Goal: Task Accomplishment & Management: Manage account settings

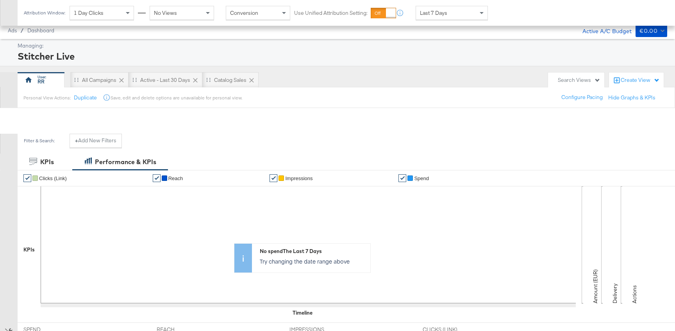
scroll to position [214, 0]
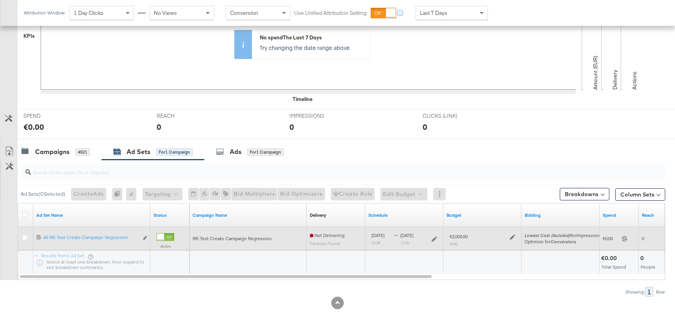
click at [514, 235] on icon at bounding box center [511, 237] width 5 height 5
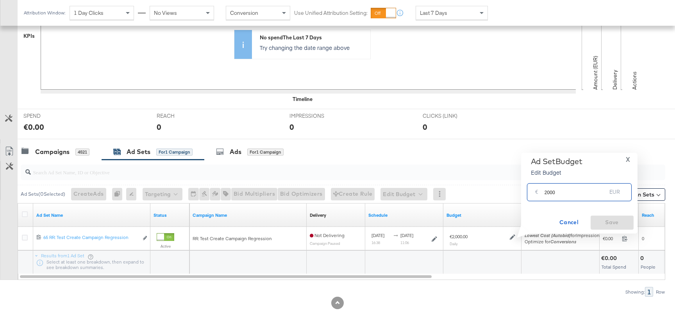
drag, startPoint x: 545, startPoint y: 193, endPoint x: 580, endPoint y: 193, distance: 35.5
click at [580, 193] on input "2000" at bounding box center [575, 189] width 62 height 17
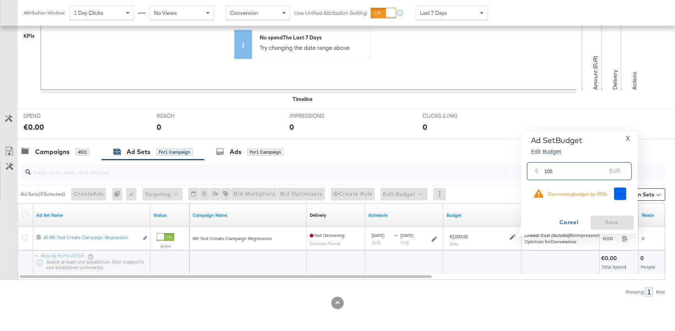
type input "100"
click at [618, 194] on span "Ok" at bounding box center [620, 193] width 6 height 5
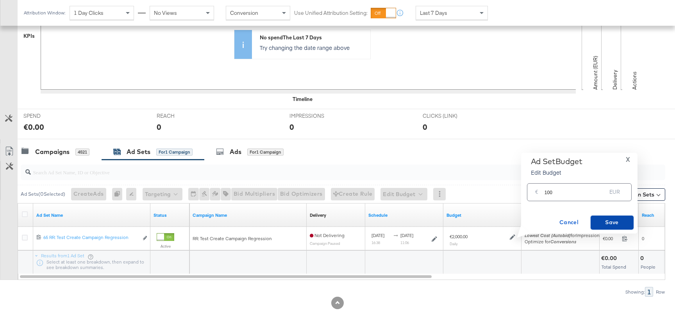
click at [619, 223] on span "Save" at bounding box center [611, 223] width 37 height 10
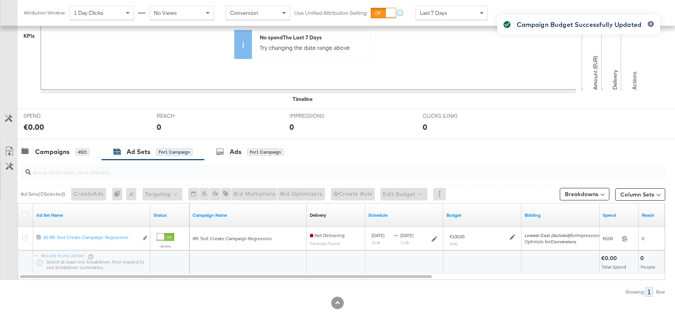
click at [509, 238] on div "Campaign Budget Successfully Updated" at bounding box center [578, 151] width 178 height 289
click at [511, 238] on div "Campaign Budget Successfully Updated" at bounding box center [578, 151] width 178 height 289
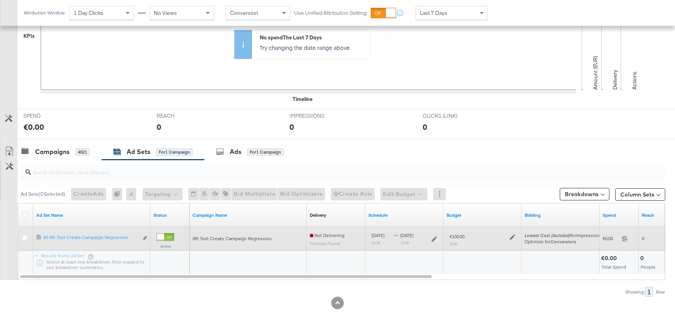
click at [513, 238] on icon at bounding box center [511, 237] width 5 height 5
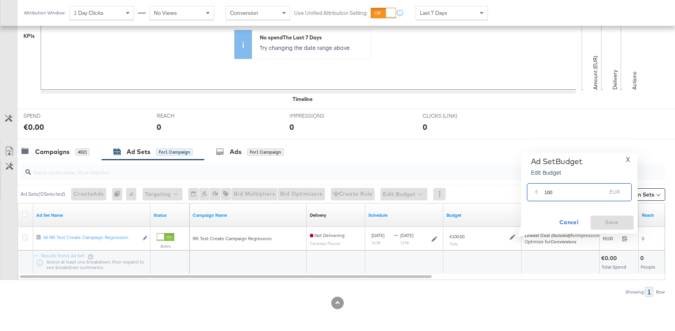
drag, startPoint x: 546, startPoint y: 193, endPoint x: 571, endPoint y: 193, distance: 24.6
click at [571, 193] on input "100" at bounding box center [575, 189] width 62 height 17
type input "1"
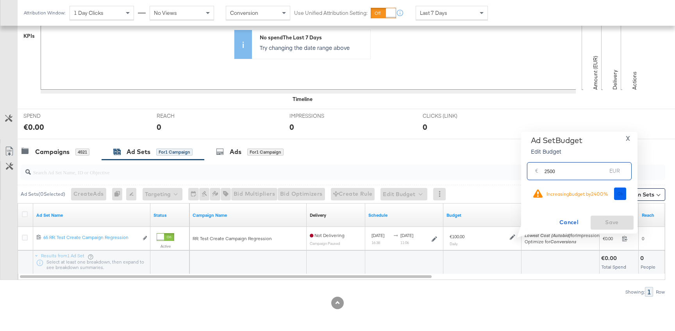
type input "2500"
click at [621, 194] on span "Ok" at bounding box center [620, 193] width 6 height 5
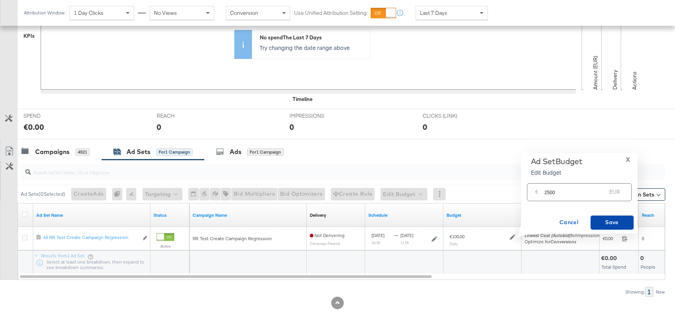
click at [618, 224] on span "Save" at bounding box center [611, 223] width 37 height 10
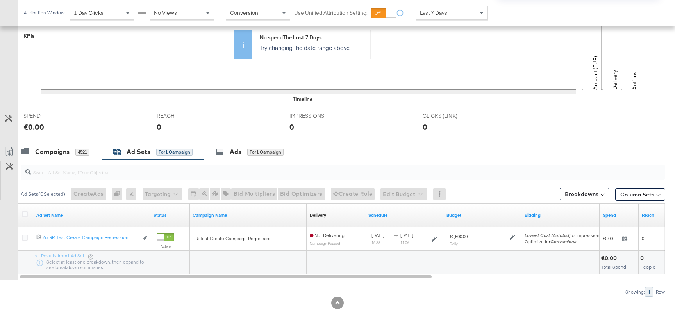
click at [513, 234] on div "Managing: Stitcher Live RR All Campaigns Active - Last 30 Days Catalog Sales Se…" at bounding box center [337, 78] width 675 height 506
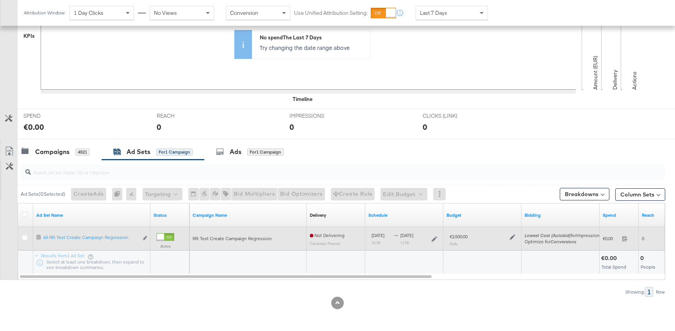
click at [510, 237] on icon at bounding box center [511, 237] width 5 height 5
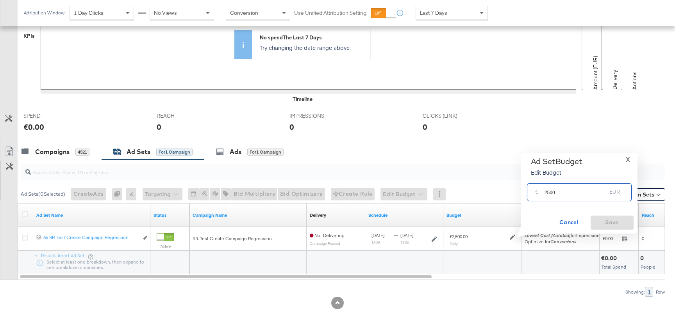
click at [552, 192] on input "2500" at bounding box center [575, 189] width 62 height 17
drag, startPoint x: 544, startPoint y: 192, endPoint x: 579, endPoint y: 192, distance: 34.7
click at [579, 192] on input "2500" at bounding box center [575, 189] width 62 height 17
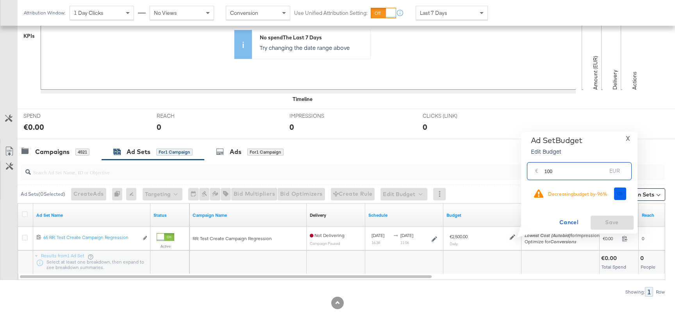
type input "100"
click at [620, 199] on button "Ok" at bounding box center [620, 194] width 12 height 12
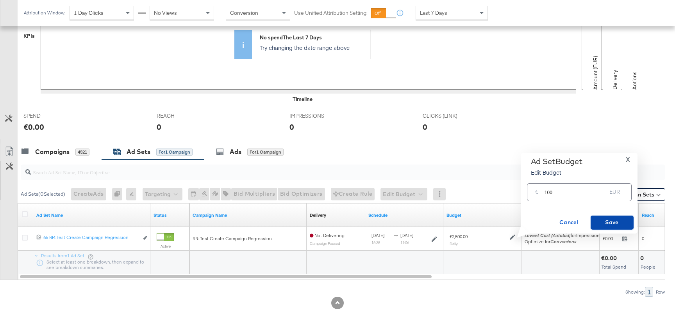
click at [607, 222] on span "Save" at bounding box center [611, 223] width 37 height 10
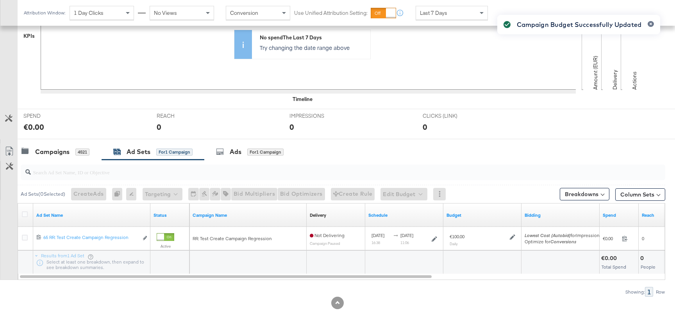
click at [513, 237] on div "Campaign Budget Successfully Updated" at bounding box center [578, 151] width 178 height 289
click at [513, 237] on icon at bounding box center [511, 237] width 5 height 5
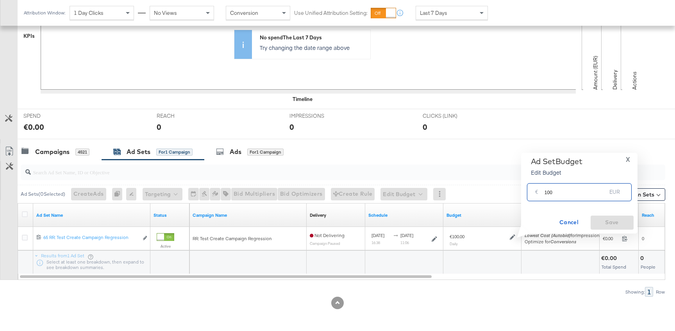
drag, startPoint x: 545, startPoint y: 192, endPoint x: 593, endPoint y: 191, distance: 48.4
click at [592, 192] on input "100" at bounding box center [575, 189] width 62 height 17
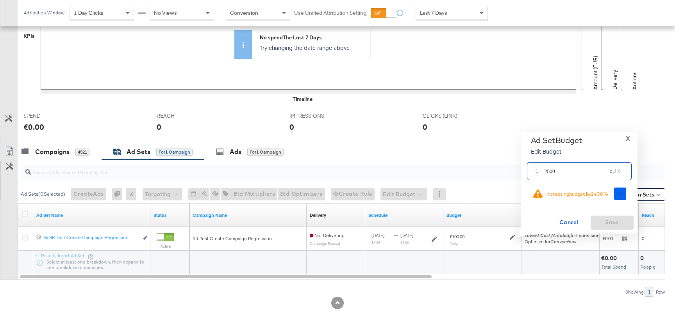
type input "2500"
click at [616, 199] on button "Ok" at bounding box center [620, 194] width 12 height 12
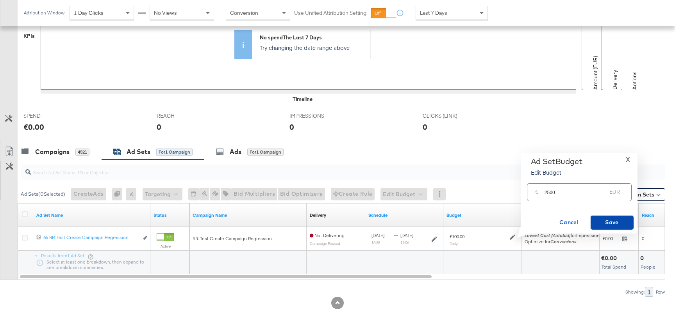
click at [616, 217] on button "Save" at bounding box center [611, 223] width 43 height 14
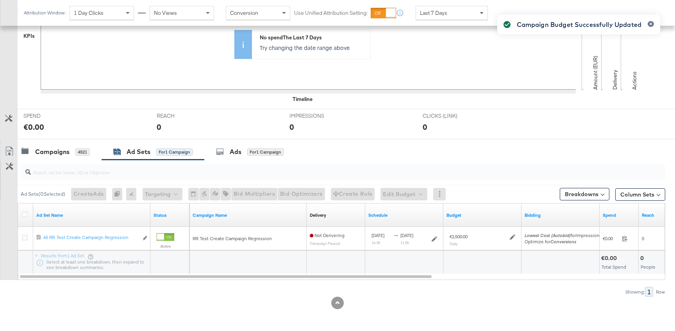
click at [512, 236] on div "Campaign Budget Successfully Updated" at bounding box center [578, 151] width 178 height 289
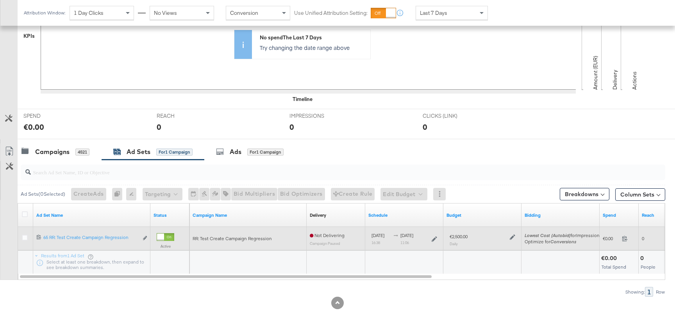
click at [512, 237] on icon at bounding box center [511, 237] width 5 height 5
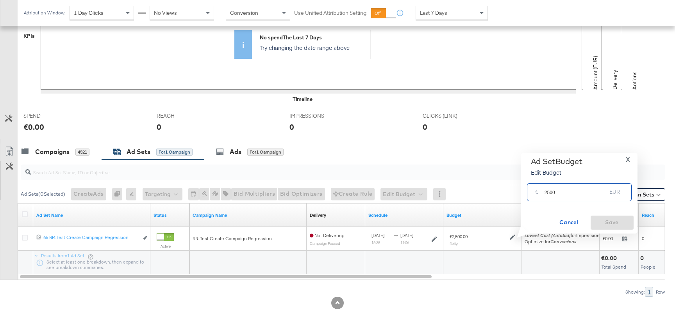
drag, startPoint x: 544, startPoint y: 195, endPoint x: 582, endPoint y: 195, distance: 38.3
click at [582, 195] on input "2500" at bounding box center [575, 189] width 62 height 17
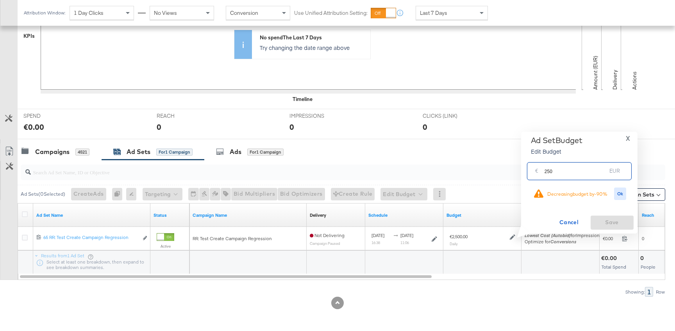
type input "250"
click at [612, 190] on div "Ok" at bounding box center [619, 194] width 17 height 13
click at [616, 190] on button "Ok" at bounding box center [620, 194] width 12 height 12
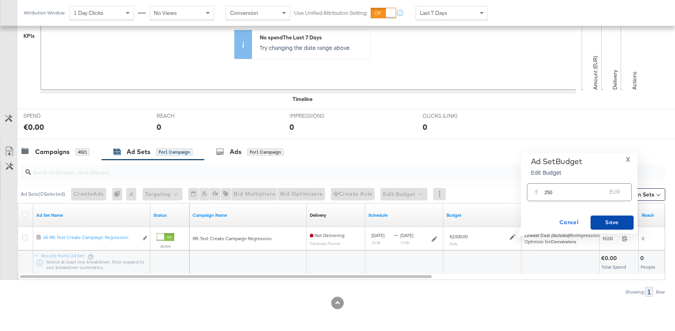
click at [606, 228] on button "Save" at bounding box center [611, 223] width 43 height 14
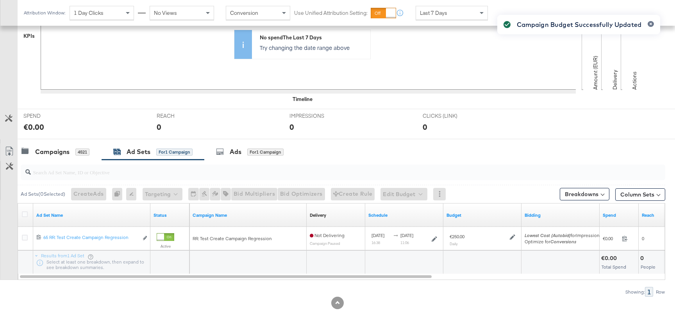
click at [513, 235] on div "Campaign Budget Successfully Updated" at bounding box center [578, 151] width 178 height 289
click at [513, 237] on icon at bounding box center [511, 237] width 5 height 5
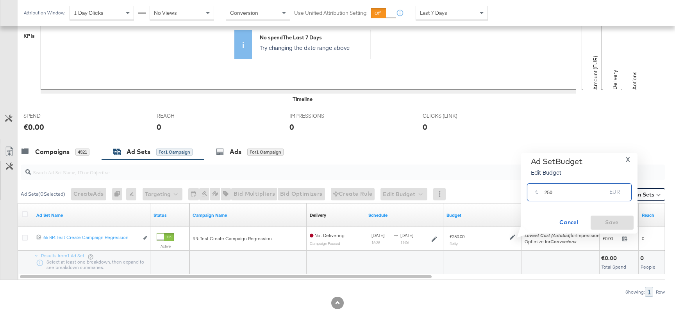
drag, startPoint x: 544, startPoint y: 195, endPoint x: 591, endPoint y: 195, distance: 47.2
click at [587, 195] on input "250" at bounding box center [575, 189] width 62 height 17
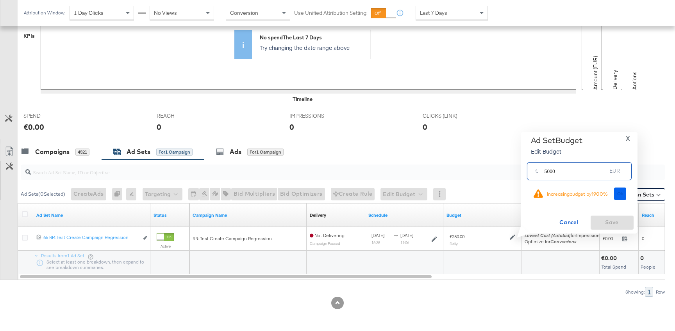
type input "5000"
click at [621, 190] on button "Ok" at bounding box center [620, 194] width 12 height 12
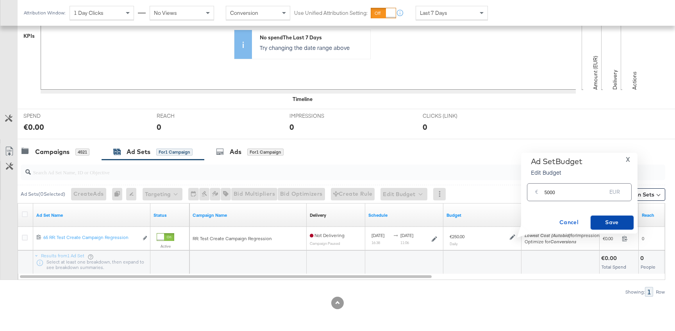
click at [609, 221] on span "Save" at bounding box center [611, 223] width 37 height 10
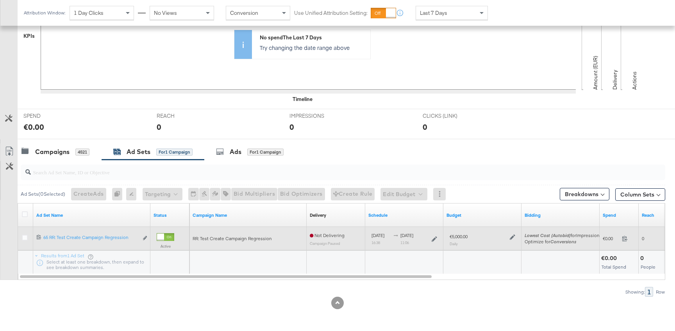
click at [515, 235] on div "€5,000.00 Daily" at bounding box center [482, 239] width 72 height 19
click at [513, 237] on icon at bounding box center [511, 237] width 5 height 5
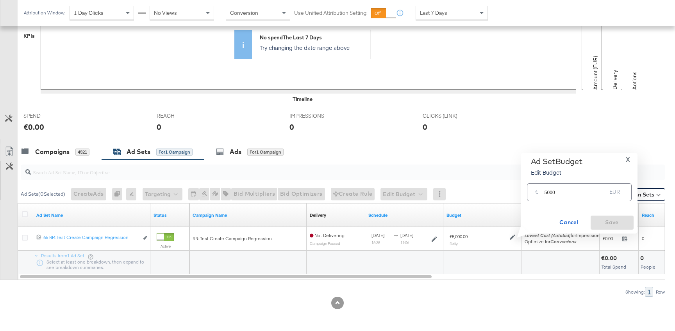
drag, startPoint x: 543, startPoint y: 191, endPoint x: 597, endPoint y: 192, distance: 54.3
click at [597, 192] on div "€ 5000 EUR" at bounding box center [579, 192] width 105 height 18
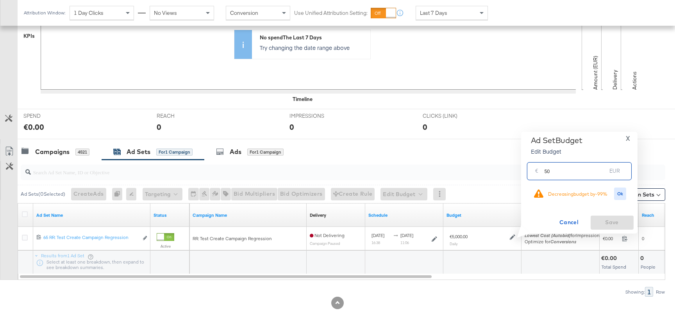
type input "5"
type input "100"
click at [619, 192] on span "Ok" at bounding box center [620, 193] width 6 height 5
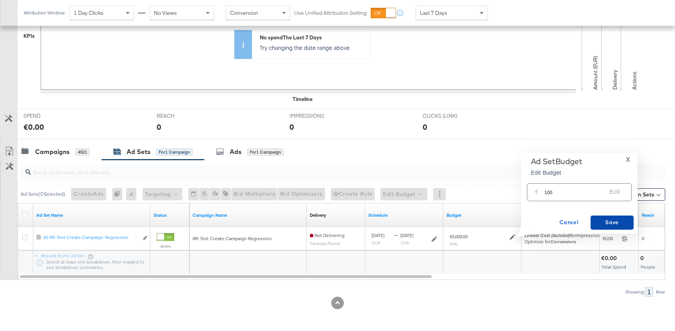
click at [611, 218] on span "Save" at bounding box center [611, 223] width 37 height 10
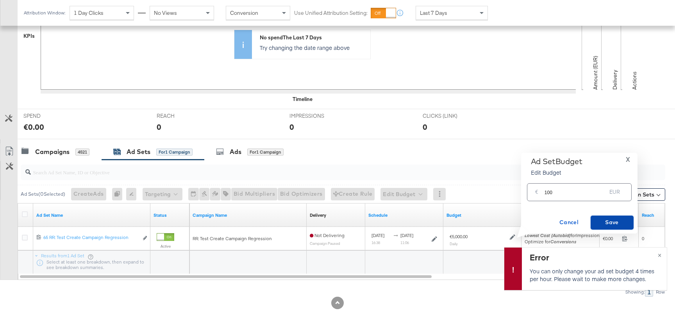
click at [613, 221] on span "Save" at bounding box center [611, 223] width 37 height 10
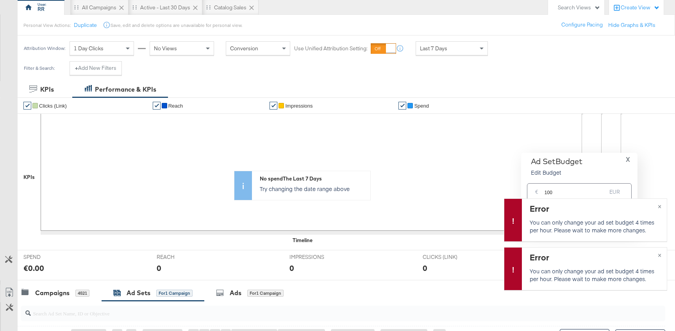
scroll to position [62, 0]
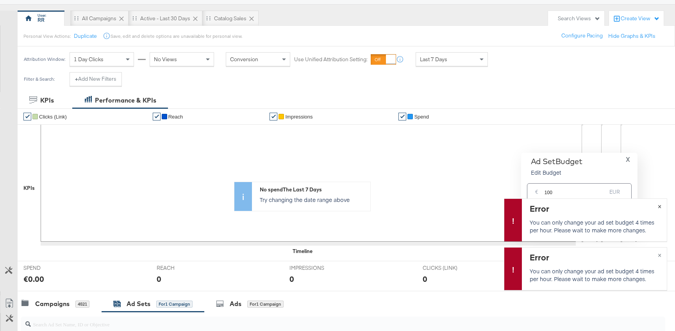
click at [658, 206] on span "×" at bounding box center [659, 205] width 4 height 9
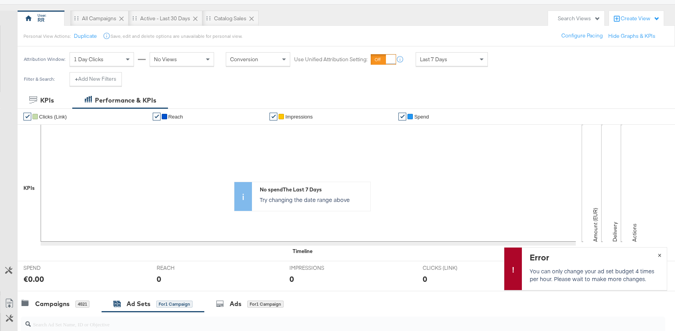
click at [659, 255] on span "×" at bounding box center [659, 254] width 4 height 9
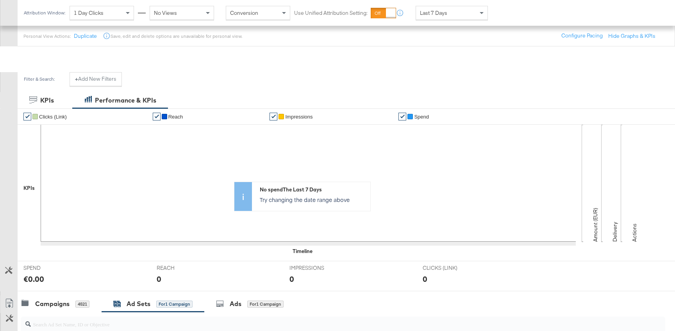
scroll to position [214, 0]
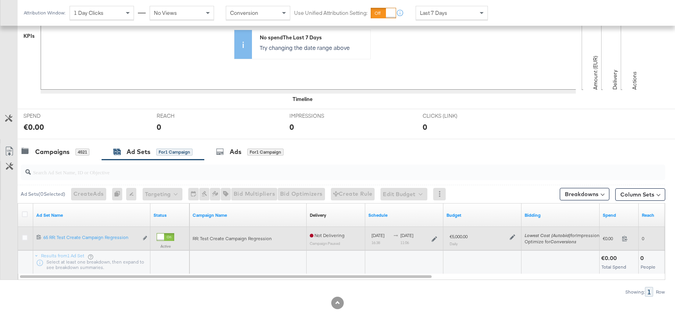
click at [510, 236] on icon at bounding box center [511, 237] width 5 height 5
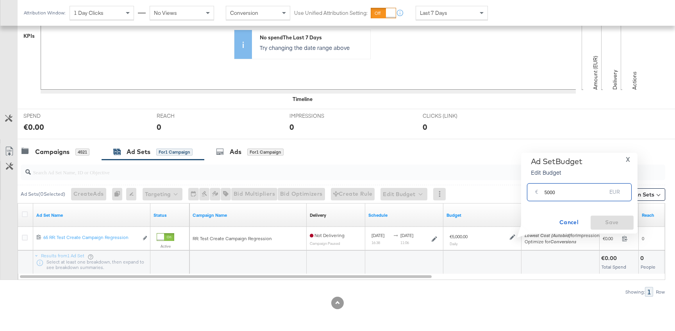
drag, startPoint x: 545, startPoint y: 194, endPoint x: 602, endPoint y: 194, distance: 56.6
click at [599, 194] on input "5000" at bounding box center [575, 189] width 62 height 17
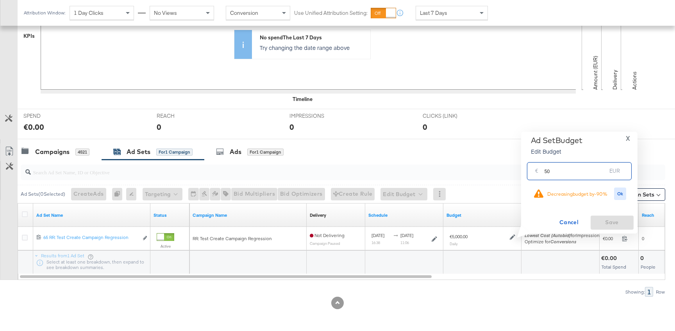
type input "5"
type input "20"
click at [614, 191] on button "Ok" at bounding box center [620, 194] width 12 height 12
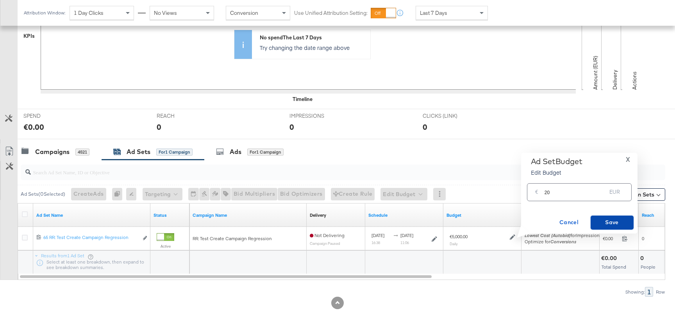
click at [619, 216] on button "Save" at bounding box center [611, 223] width 43 height 14
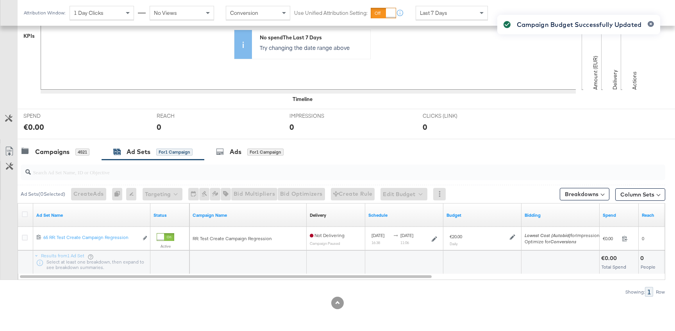
click at [514, 238] on div "Campaign Budget Successfully Updated" at bounding box center [578, 151] width 178 height 289
click at [511, 237] on icon at bounding box center [511, 237] width 5 height 5
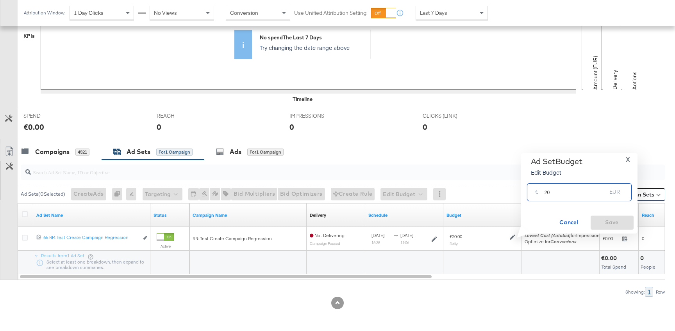
click at [555, 191] on input "20" at bounding box center [575, 189] width 62 height 17
type input "2"
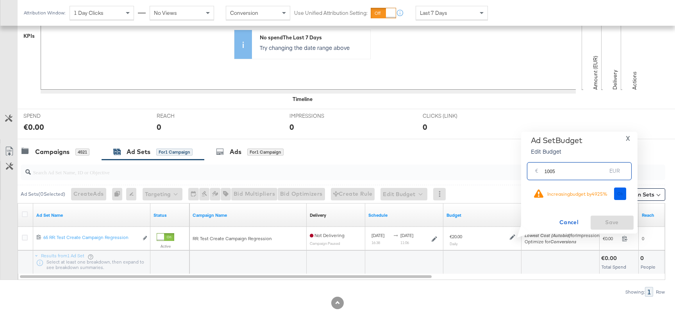
type input "1005"
click at [616, 194] on button "Ok" at bounding box center [620, 194] width 12 height 12
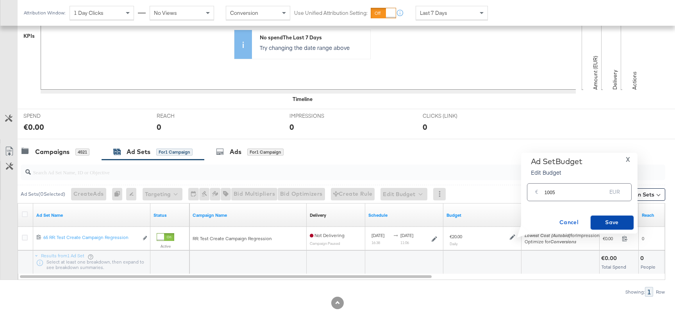
click at [603, 221] on span "Save" at bounding box center [611, 223] width 37 height 10
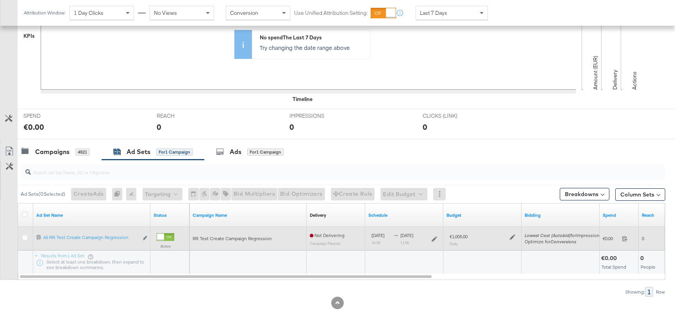
click at [512, 237] on icon at bounding box center [511, 237] width 5 height 5
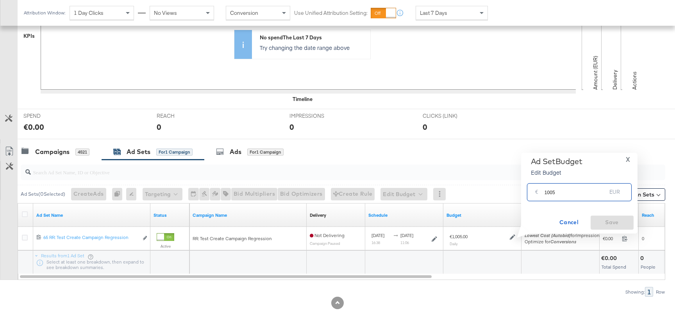
drag, startPoint x: 550, startPoint y: 192, endPoint x: 577, endPoint y: 192, distance: 26.9
click at [572, 192] on input "1005" at bounding box center [575, 189] width 62 height 17
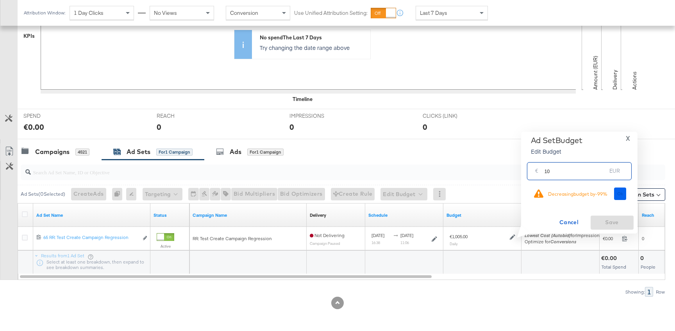
type input "10"
click at [619, 194] on span "Ok" at bounding box center [620, 193] width 6 height 5
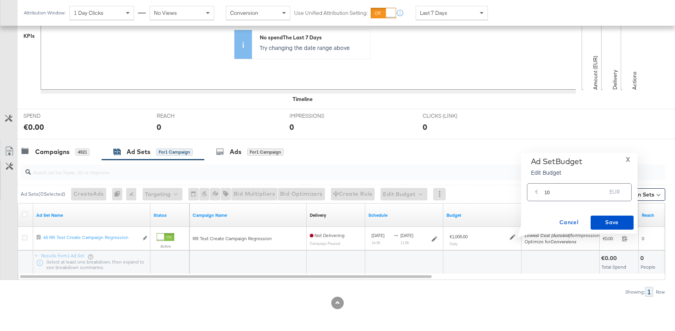
click at [604, 231] on div "Ad Set Budget Edit Budget X € 10 EUR Cancel Save" at bounding box center [579, 193] width 116 height 81
click at [609, 223] on span "Save" at bounding box center [611, 223] width 37 height 10
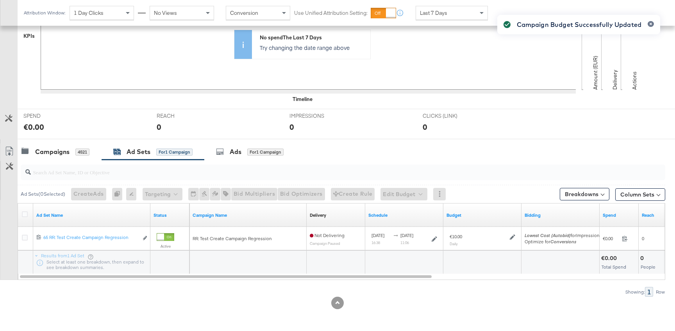
click at [512, 239] on div "Campaign Budget Successfully Updated" at bounding box center [578, 151] width 178 height 289
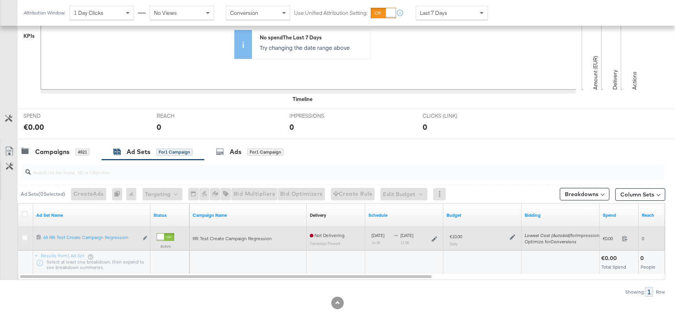
click at [510, 234] on div at bounding box center [510, 236] width 7 height 7
click at [511, 236] on icon at bounding box center [511, 237] width 5 height 5
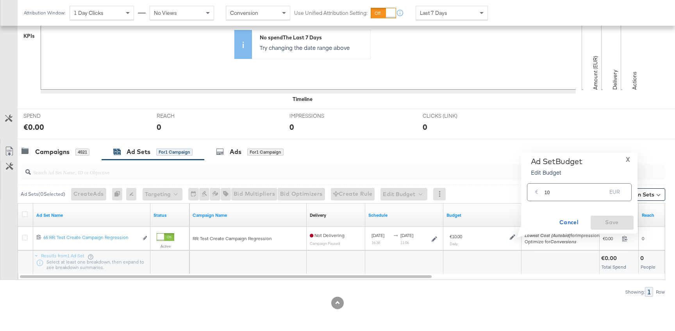
click at [559, 193] on input "10" at bounding box center [575, 189] width 62 height 17
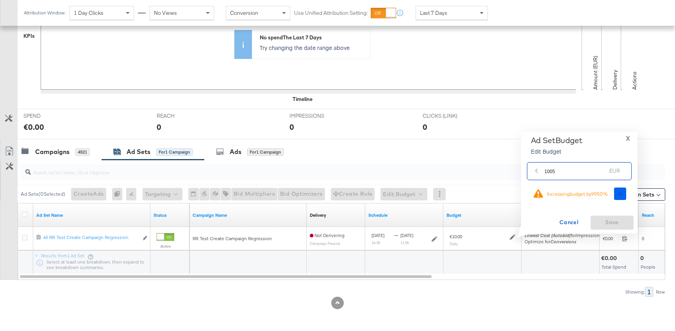
type input "1005"
click at [617, 198] on button "Ok" at bounding box center [620, 194] width 12 height 12
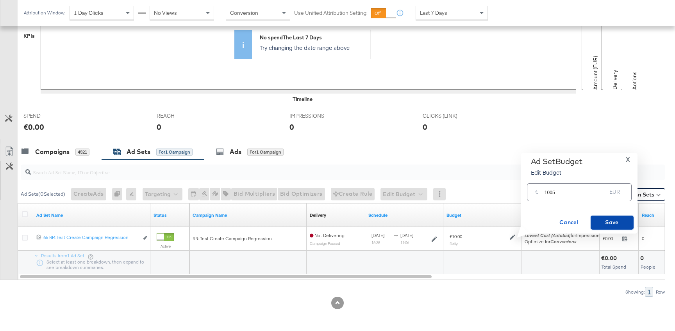
click at [609, 223] on span "Save" at bounding box center [611, 223] width 37 height 10
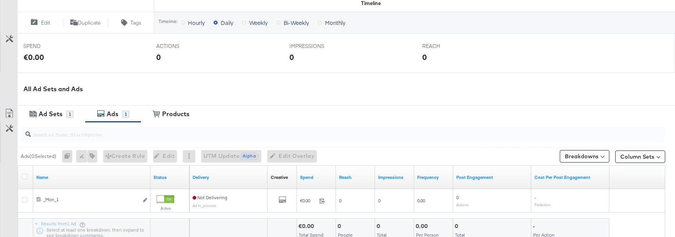
scroll to position [275, 0]
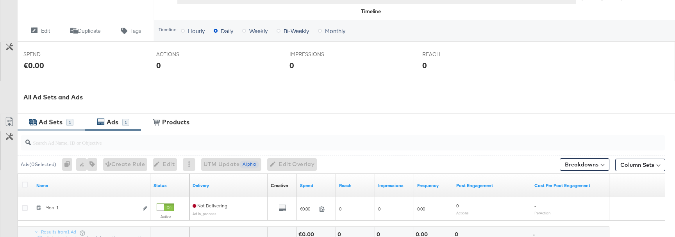
click at [61, 121] on div "Ad Sets" at bounding box center [51, 122] width 24 height 9
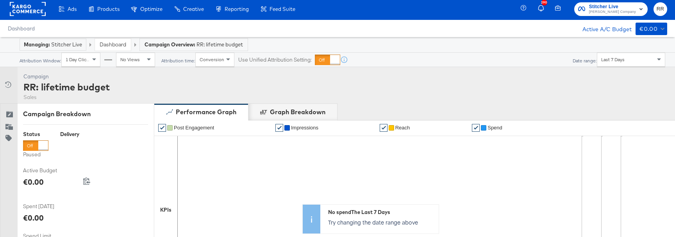
scroll to position [0, 0]
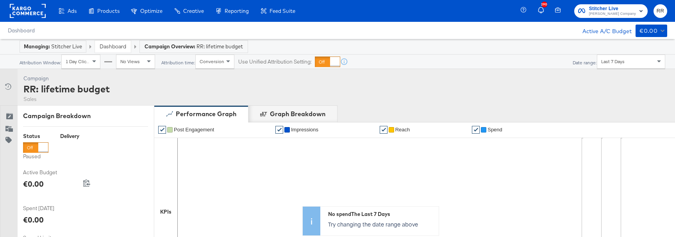
click at [118, 43] on link "Dashboard" at bounding box center [113, 46] width 27 height 7
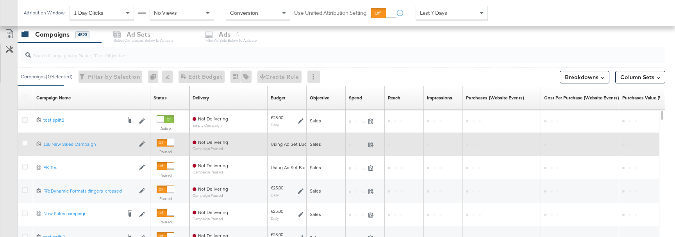
scroll to position [340, 0]
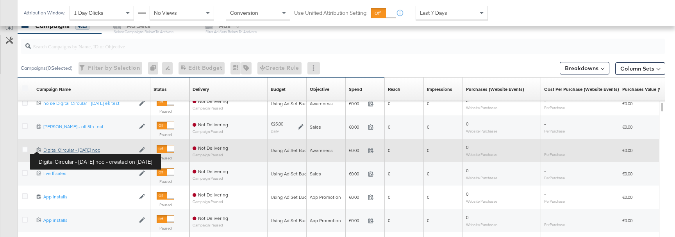
click at [59, 151] on div "Digital Circular - 04 Sep noc Digital Circular - 04 Sep noc" at bounding box center [89, 150] width 92 height 6
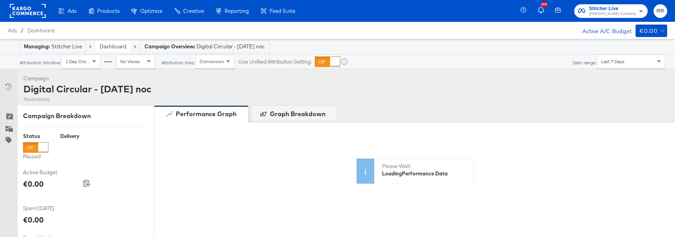
scroll to position [359, 0]
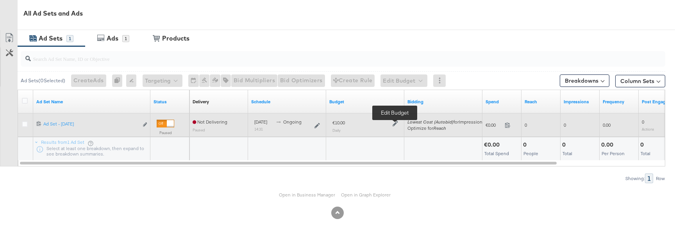
click at [395, 124] on icon at bounding box center [394, 123] width 5 height 5
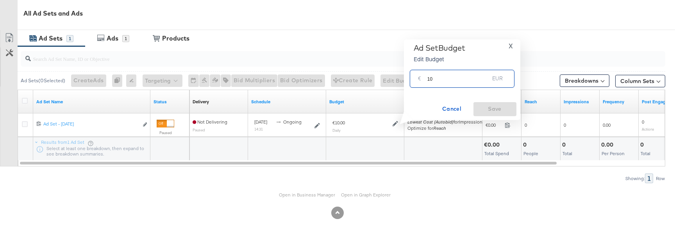
click at [438, 78] on input "10" at bounding box center [458, 75] width 62 height 17
type input "1"
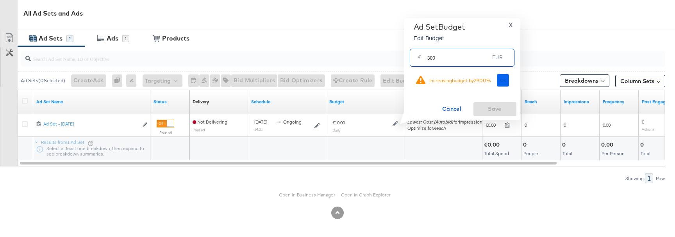
type input "300"
click at [499, 81] on button "Ok" at bounding box center [503, 80] width 12 height 12
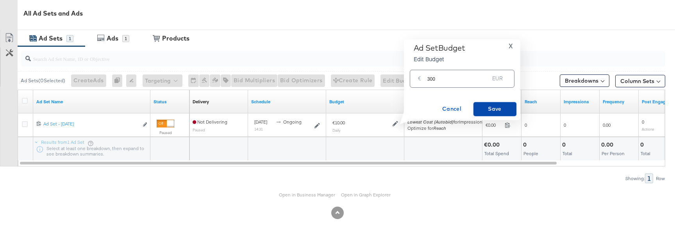
click at [486, 106] on span "Save" at bounding box center [494, 109] width 37 height 10
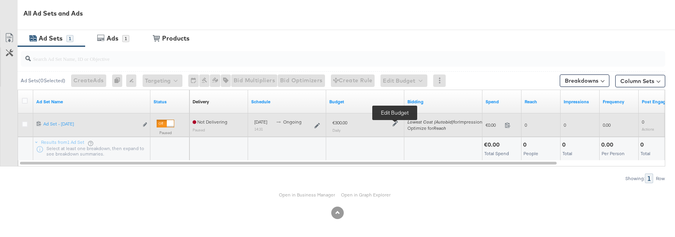
click at [392, 124] on icon at bounding box center [394, 123] width 5 height 5
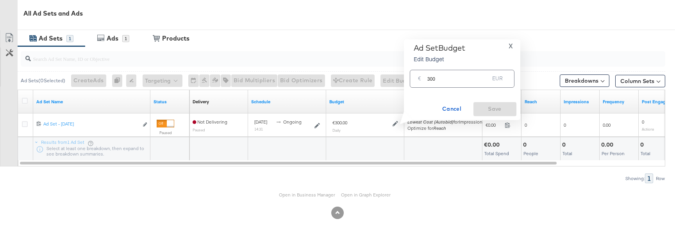
drag, startPoint x: 426, startPoint y: 79, endPoint x: 443, endPoint y: 79, distance: 18.0
click at [443, 79] on div "€ 300 EUR" at bounding box center [462, 79] width 105 height 18
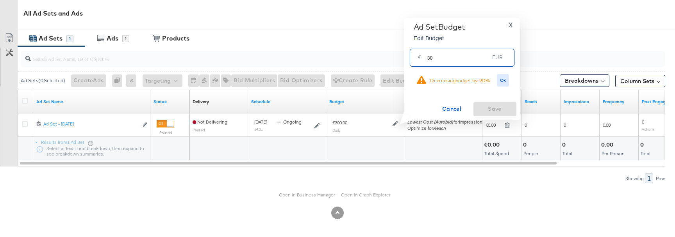
type input "3"
type input "10"
click at [499, 82] on button "Ok" at bounding box center [503, 80] width 12 height 12
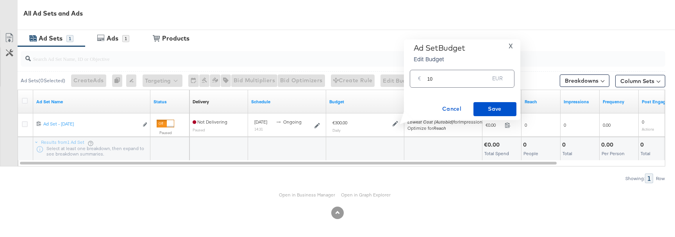
click at [481, 119] on div "Ad Set Budget Edit Budget X € 10 EUR Cancel Save" at bounding box center [462, 79] width 116 height 81
click at [485, 110] on span "Save" at bounding box center [494, 109] width 37 height 10
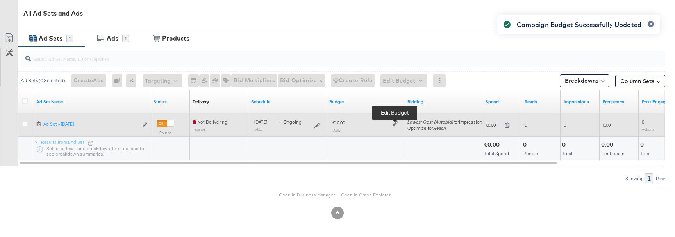
click at [395, 123] on icon at bounding box center [394, 123] width 5 height 5
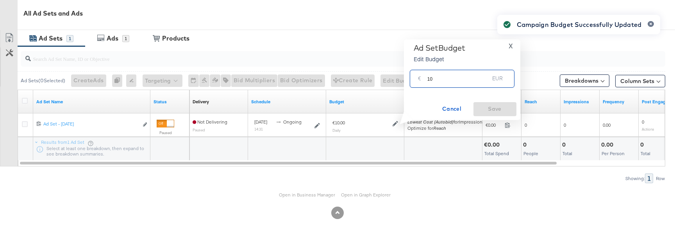
drag, startPoint x: 437, startPoint y: 77, endPoint x: 411, endPoint y: 77, distance: 26.5
click at [411, 77] on div "€ 10 EUR" at bounding box center [462, 79] width 105 height 18
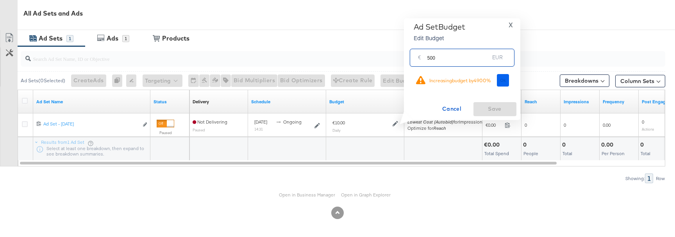
type input "500"
click at [500, 81] on span "Ok" at bounding box center [503, 80] width 6 height 5
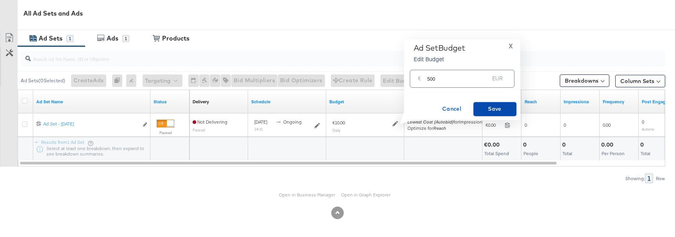
click at [496, 109] on span "Save" at bounding box center [494, 109] width 37 height 10
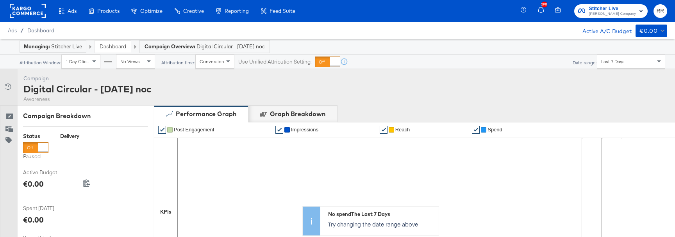
scroll to position [359, 0]
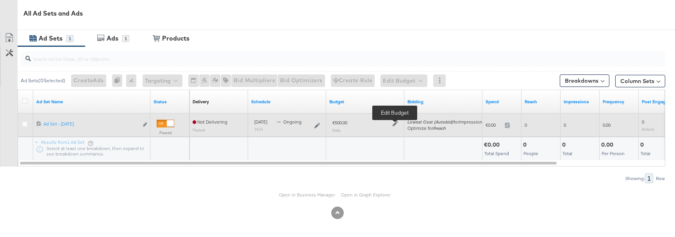
click at [397, 124] on icon at bounding box center [394, 123] width 5 height 5
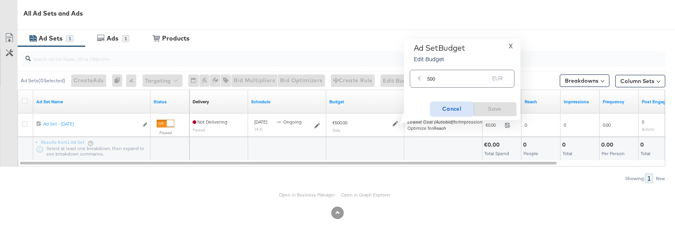
click at [445, 106] on span "Cancel" at bounding box center [451, 109] width 37 height 10
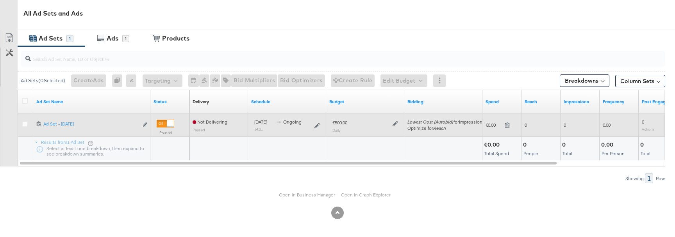
click at [391, 123] on div at bounding box center [393, 123] width 7 height 7
click at [396, 125] on icon at bounding box center [394, 123] width 5 height 5
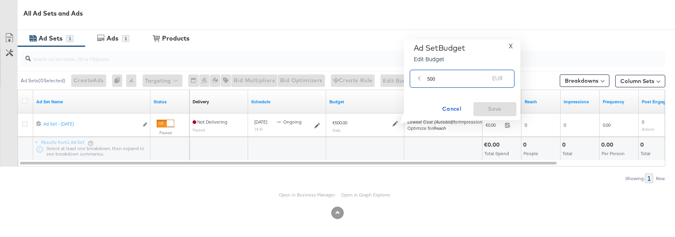
click at [444, 84] on input "500" at bounding box center [458, 75] width 62 height 17
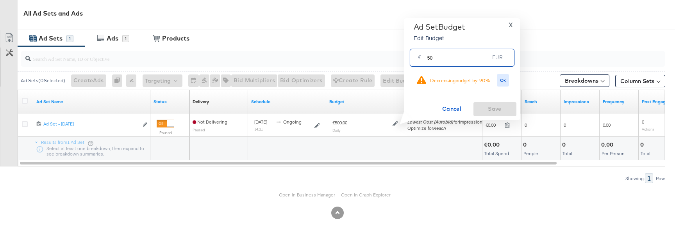
type input "5"
type input "10"
click at [504, 82] on span "Ok" at bounding box center [503, 80] width 6 height 5
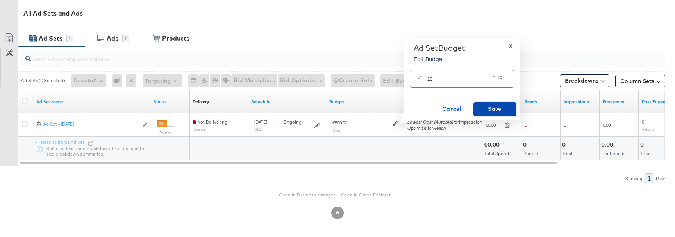
click at [497, 108] on span "Save" at bounding box center [494, 109] width 37 height 10
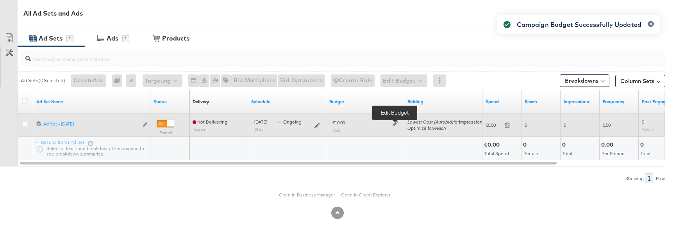
click at [395, 123] on icon at bounding box center [394, 123] width 5 height 5
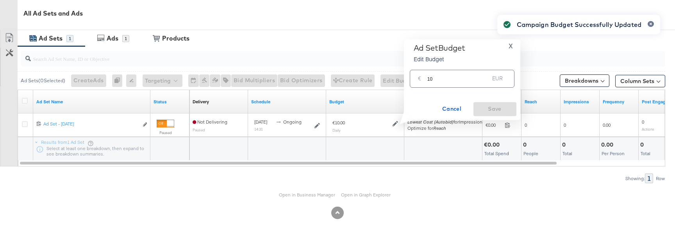
click at [452, 82] on input "10" at bounding box center [458, 75] width 62 height 17
type input "1"
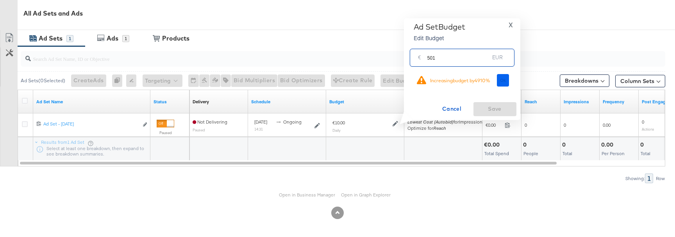
type input "501"
click at [505, 80] on span "Ok" at bounding box center [503, 80] width 6 height 5
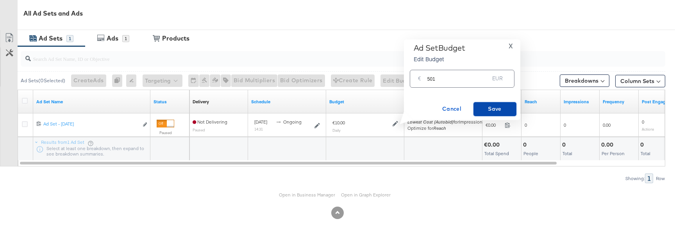
click at [488, 111] on span "Save" at bounding box center [494, 109] width 37 height 10
